Goal: Task Accomplishment & Management: Manage account settings

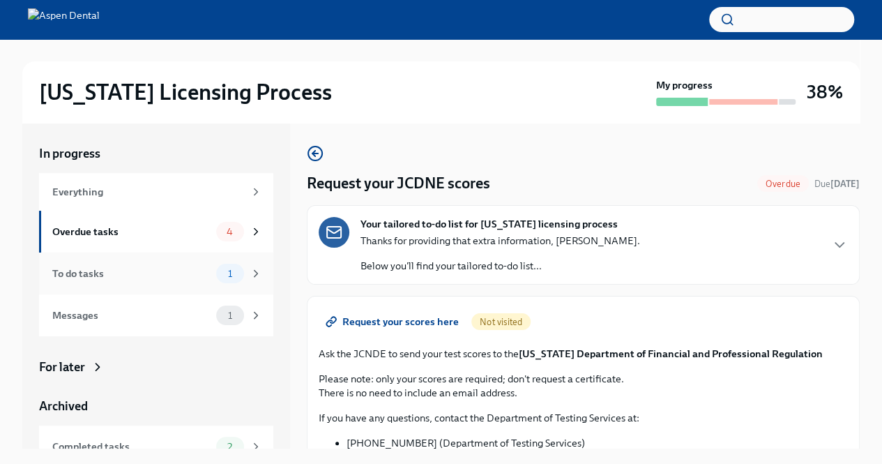
scroll to position [146, 0]
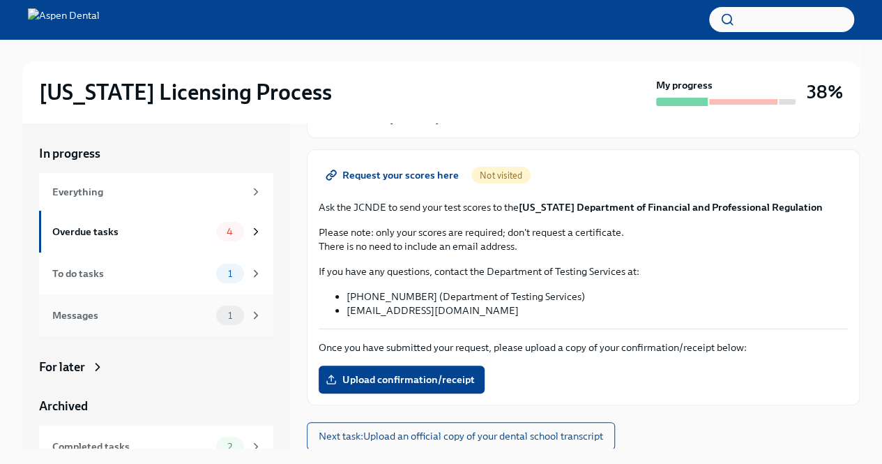
click at [135, 324] on div "Messages 1" at bounding box center [157, 315] width 210 height 20
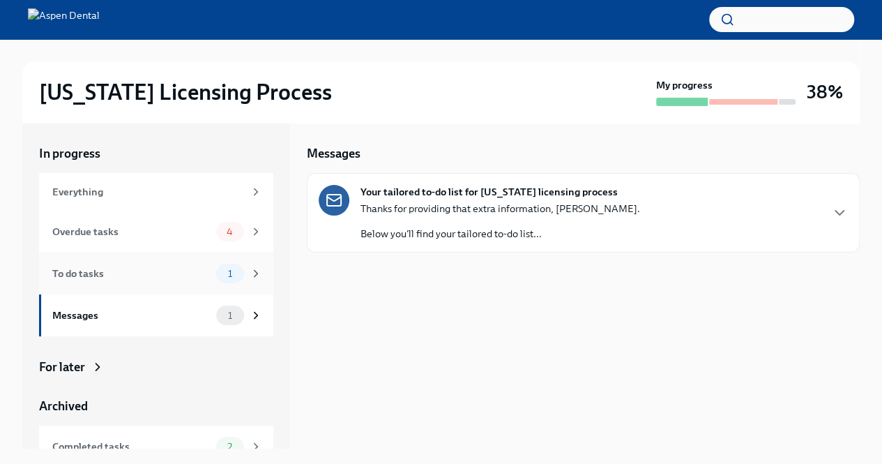
click at [148, 284] on div "To do tasks 1" at bounding box center [156, 273] width 234 height 42
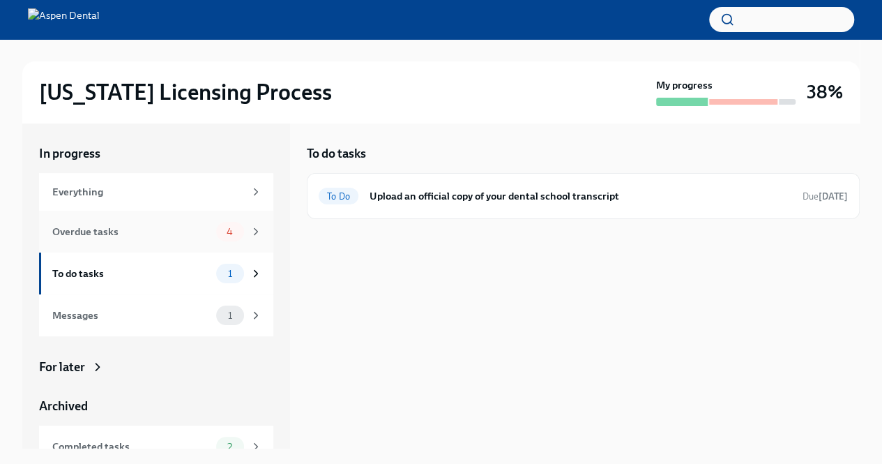
click at [149, 243] on div "Overdue tasks 4" at bounding box center [156, 232] width 234 height 42
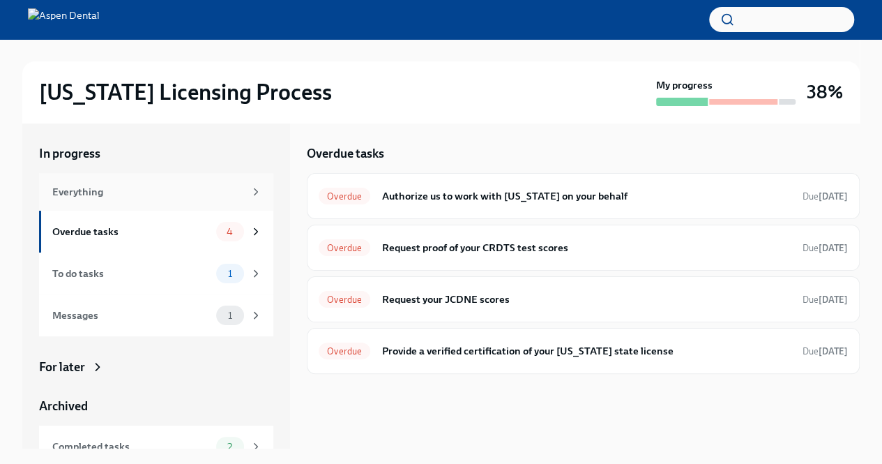
click at [130, 189] on div "Everything" at bounding box center [148, 191] width 192 height 15
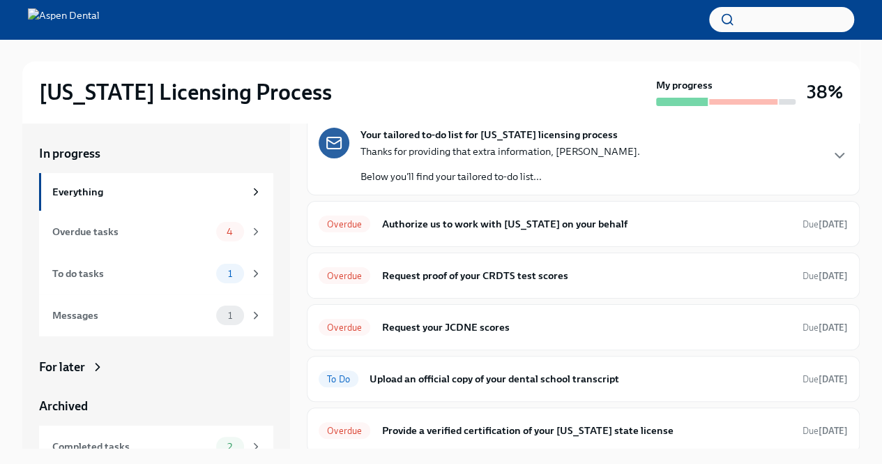
scroll to position [57, 0]
click at [446, 413] on div "Overdue Provide a verified certification of your [US_STATE] state license Due […" at bounding box center [583, 430] width 553 height 46
click at [441, 429] on h6 "Provide a verified certification of your [US_STATE] state license" at bounding box center [586, 429] width 410 height 15
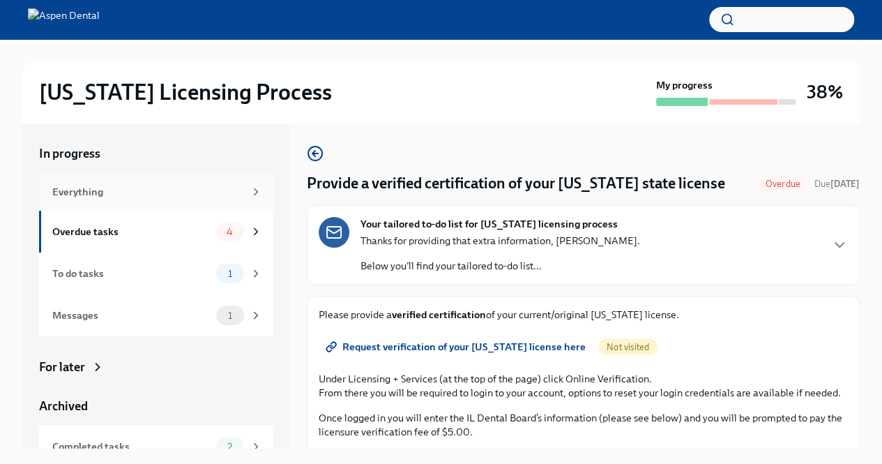
click at [152, 182] on div "Everything" at bounding box center [156, 192] width 234 height 38
